Goal: Book appointment/travel/reservation

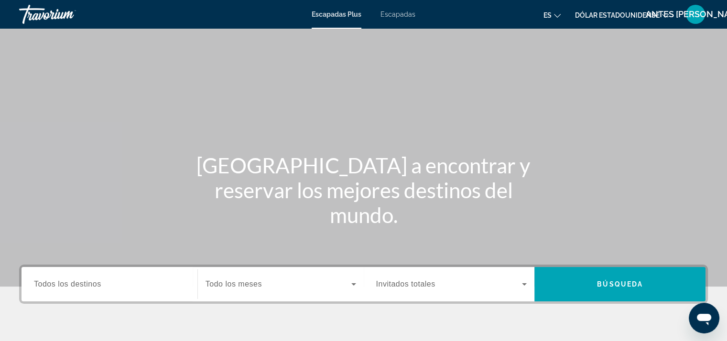
click at [404, 16] on font "Escapadas" at bounding box center [398, 15] width 35 height 8
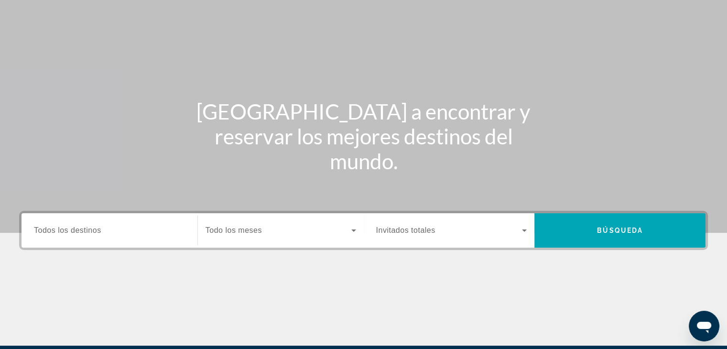
scroll to position [96, 0]
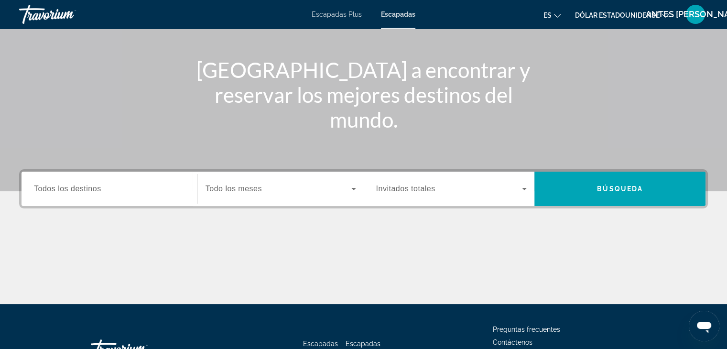
click at [78, 190] on span "Todos los destinos" at bounding box center [67, 189] width 67 height 8
click at [78, 190] on input "Destination Todos los destinos" at bounding box center [109, 189] width 151 height 11
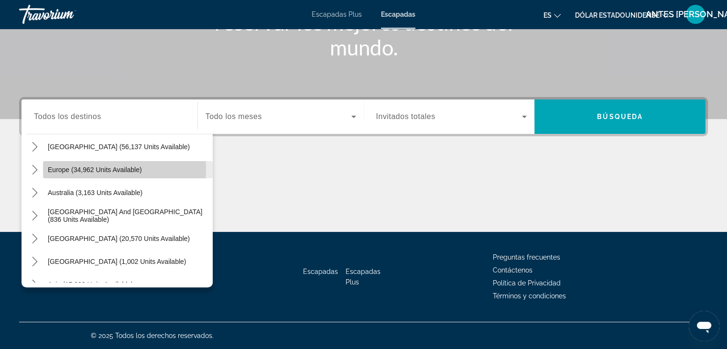
click at [102, 169] on span "Europe (34,962 units available)" at bounding box center [95, 170] width 94 height 8
type input "**********"
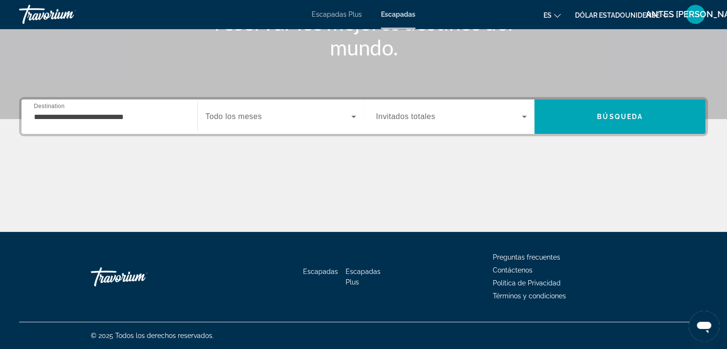
click at [244, 117] on span "Todo los meses" at bounding box center [234, 116] width 56 height 8
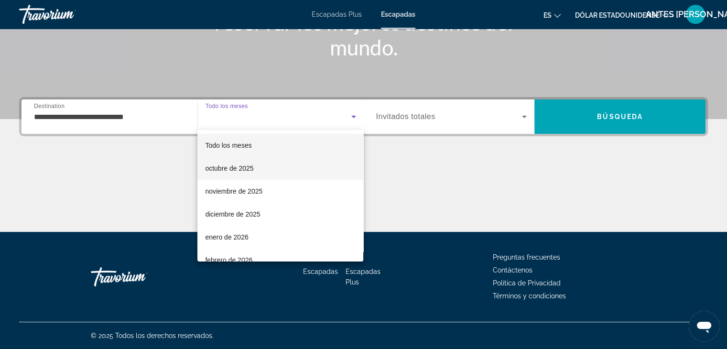
click at [239, 170] on font "octubre de 2025" at bounding box center [229, 168] width 48 height 8
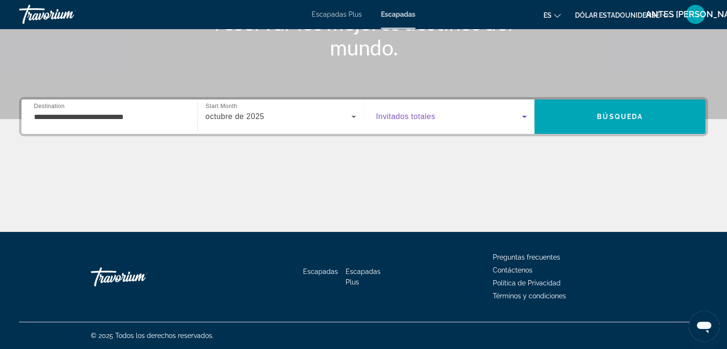
click at [526, 115] on icon "Search widget" at bounding box center [524, 116] width 11 height 11
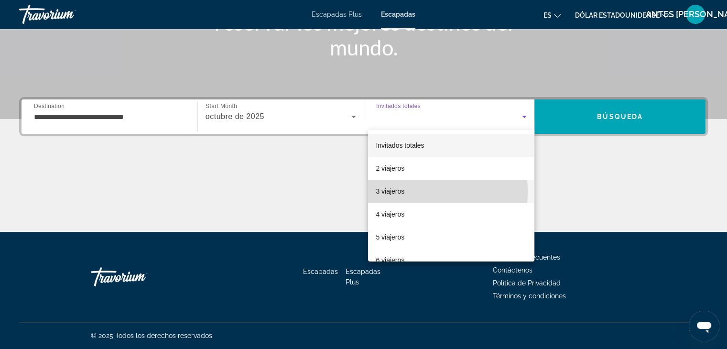
click at [388, 192] on font "3 viajeros" at bounding box center [390, 191] width 29 height 8
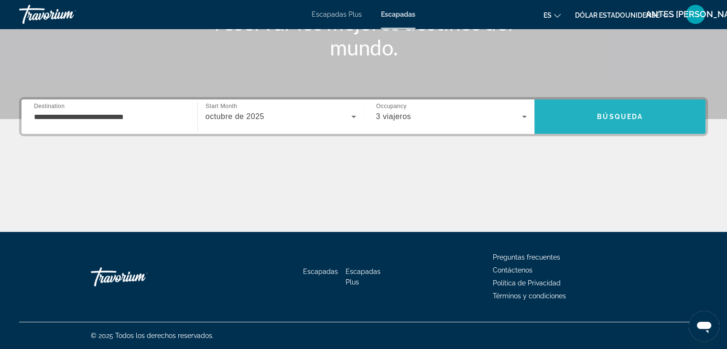
click at [591, 123] on span "Search" at bounding box center [620, 116] width 171 height 23
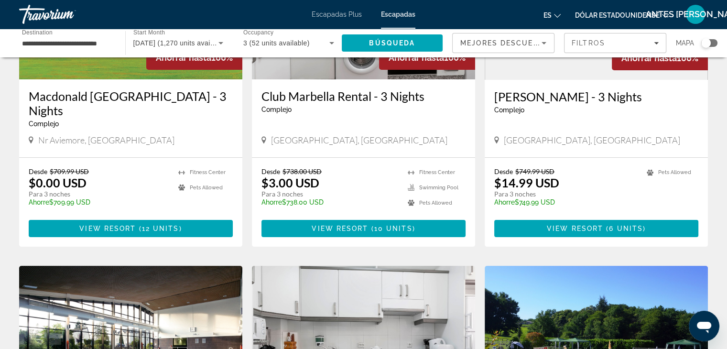
scroll to position [96, 0]
